Goal: Information Seeking & Learning: Learn about a topic

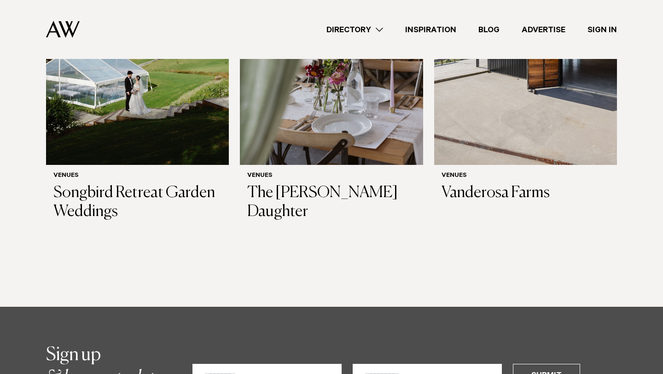
scroll to position [208, 0]
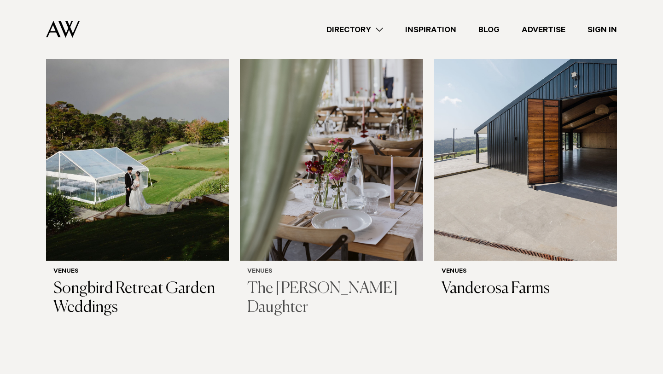
click at [291, 201] on img at bounding box center [331, 138] width 183 height 246
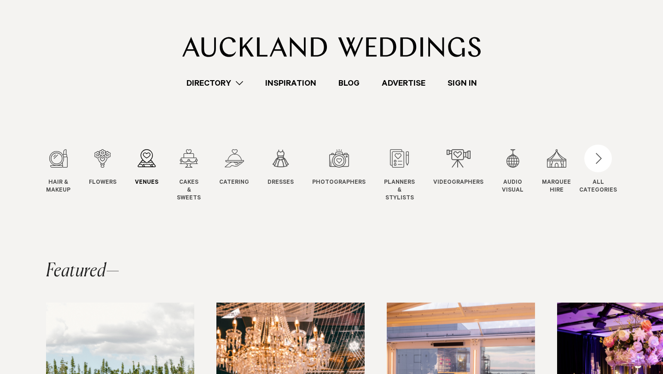
click at [146, 181] on span "Venues" at bounding box center [146, 183] width 23 height 8
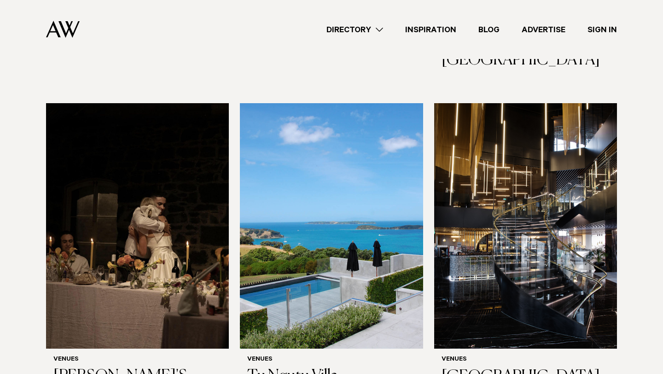
scroll to position [4857, 0]
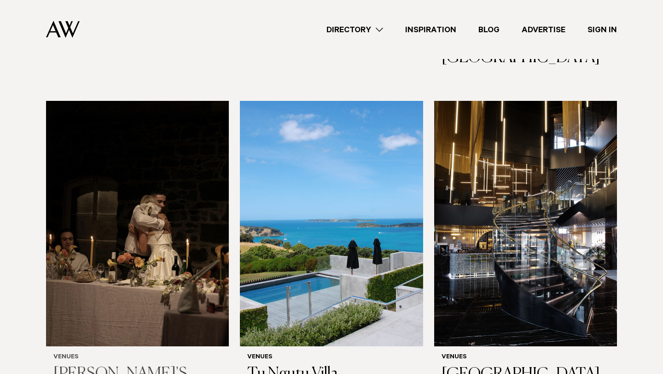
click at [82, 250] on img at bounding box center [137, 224] width 183 height 246
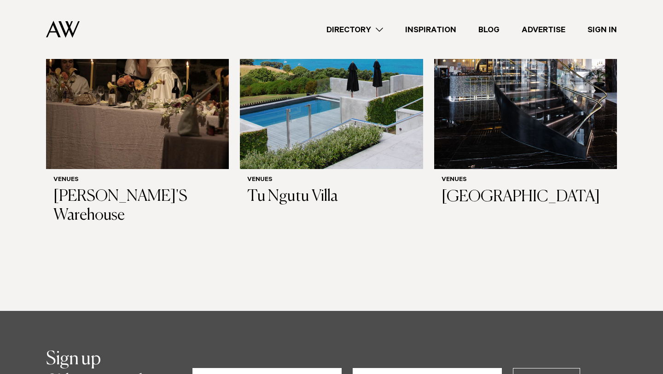
scroll to position [5077, 0]
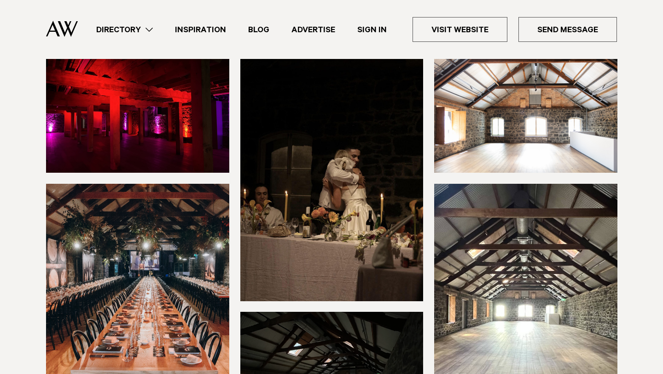
scroll to position [165, 0]
